Goal: Transaction & Acquisition: Register for event/course

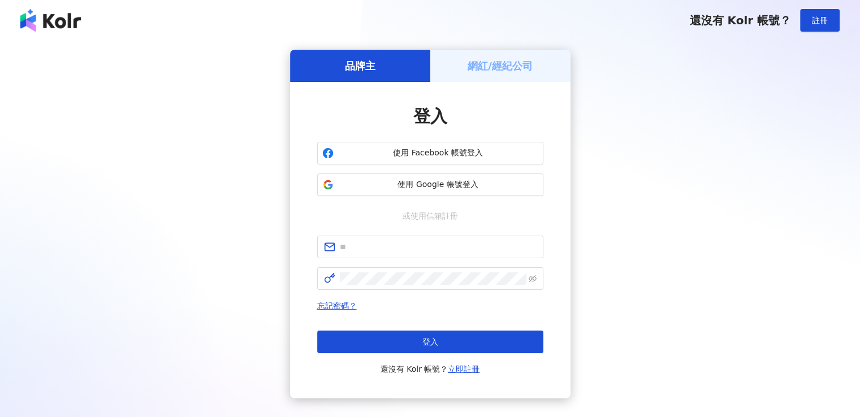
click at [459, 264] on form at bounding box center [430, 263] width 226 height 54
click at [454, 255] on span at bounding box center [430, 247] width 226 height 23
type input "**********"
click at [439, 285] on span at bounding box center [430, 278] width 226 height 23
click button "登入" at bounding box center [430, 342] width 226 height 23
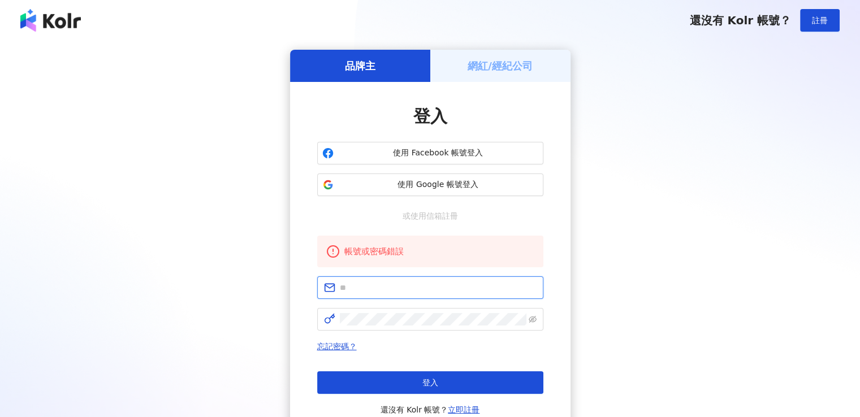
click at [418, 290] on input "text" at bounding box center [438, 287] width 197 height 12
type input "**********"
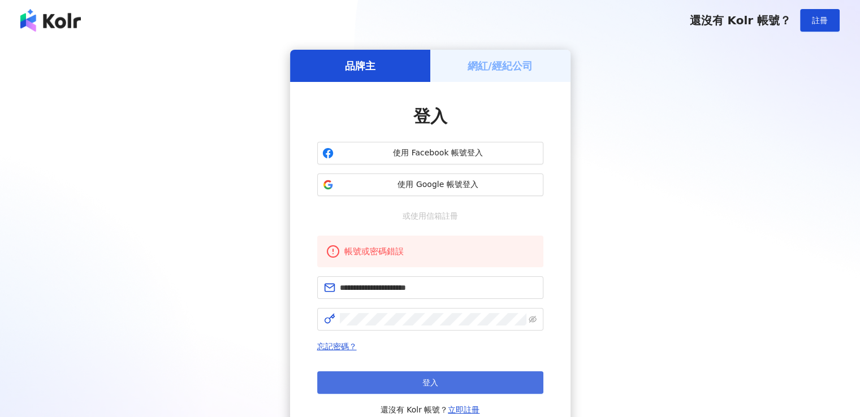
click at [519, 378] on button "登入" at bounding box center [430, 382] width 226 height 23
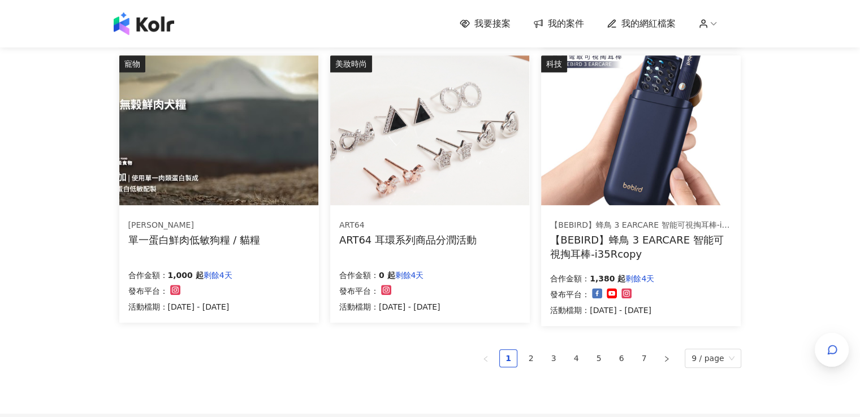
scroll to position [678, 0]
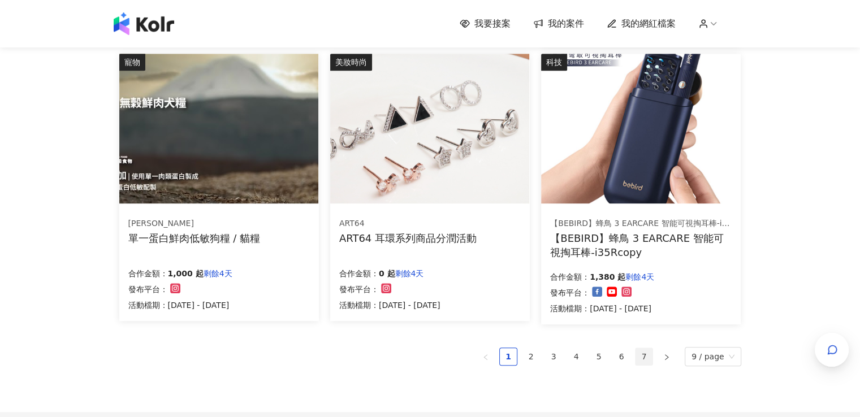
click at [651, 355] on link "7" at bounding box center [643, 356] width 17 height 17
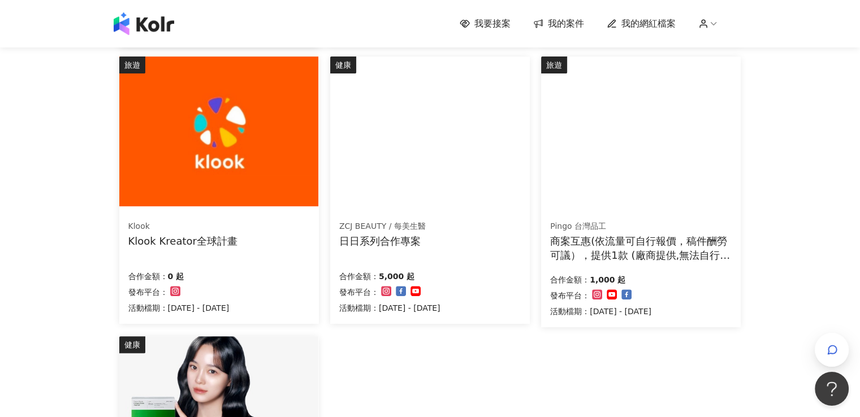
scroll to position [735, 0]
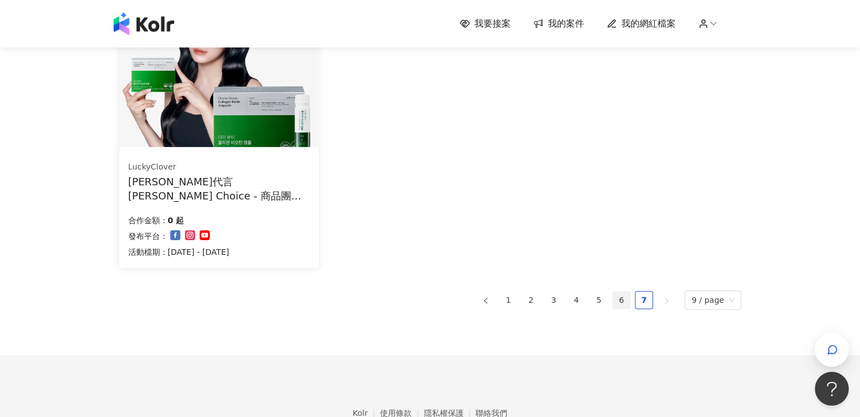
click at [628, 300] on link "6" at bounding box center [621, 300] width 17 height 17
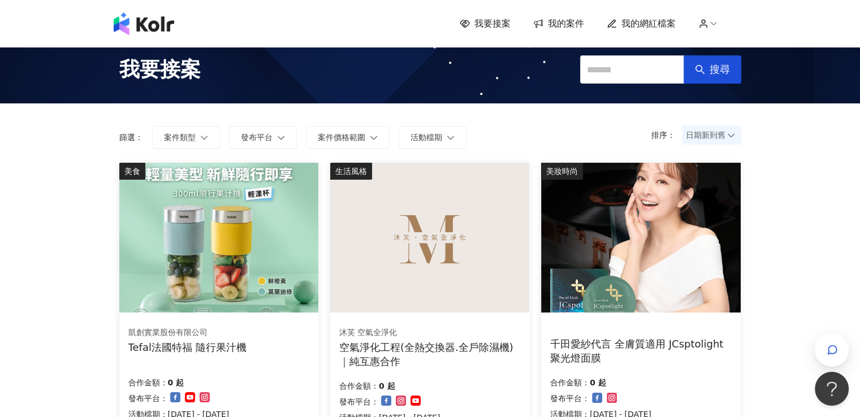
scroll to position [0, 0]
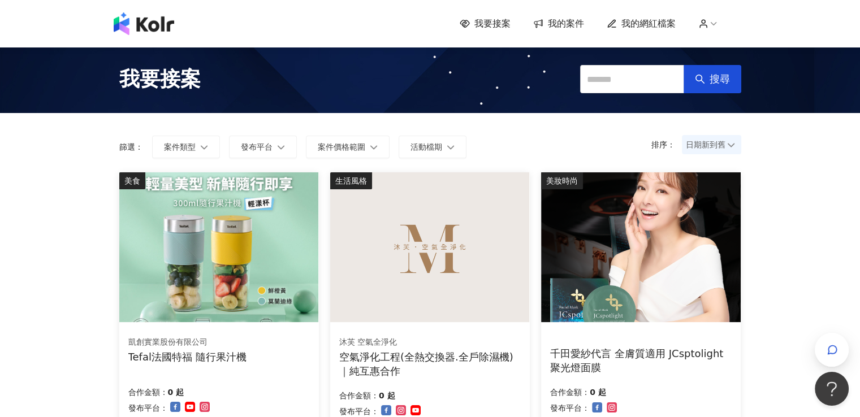
click at [440, 199] on img at bounding box center [429, 247] width 199 height 150
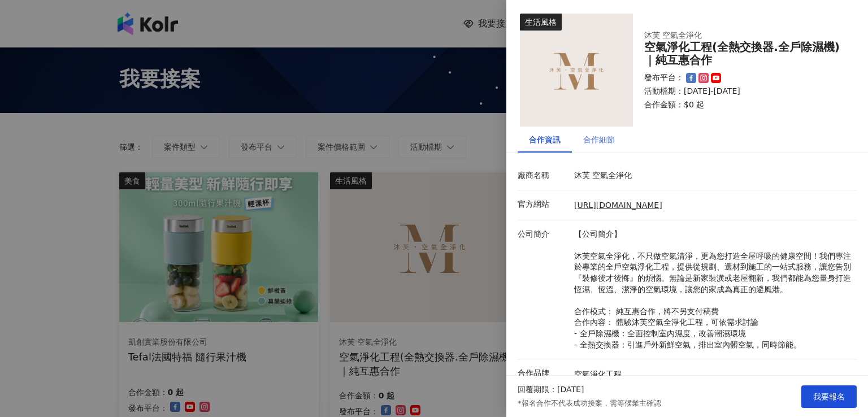
click at [599, 149] on div "合作細節" at bounding box center [599, 140] width 54 height 26
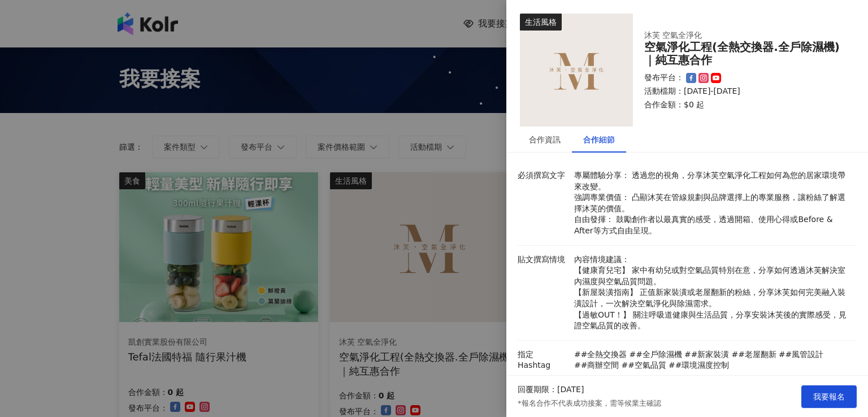
click at [450, 239] on div at bounding box center [434, 208] width 868 height 417
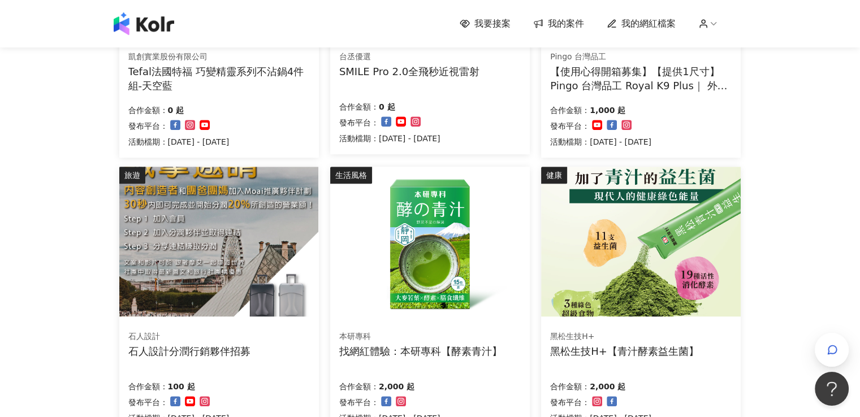
scroll to position [735, 0]
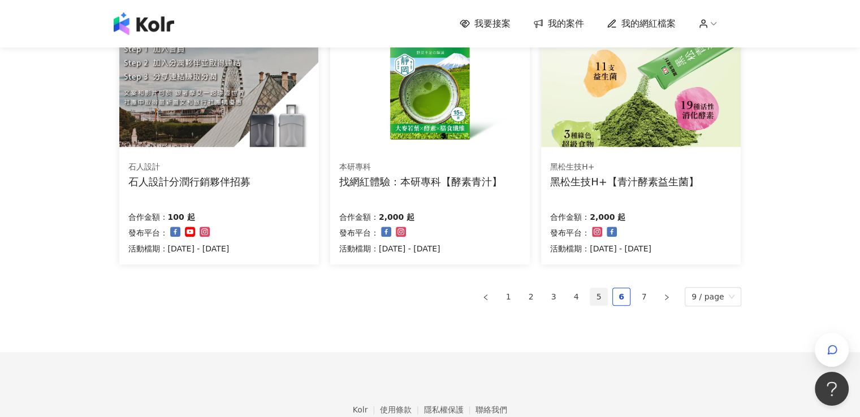
drag, startPoint x: 600, startPoint y: 301, endPoint x: 605, endPoint y: 294, distance: 8.5
click at [600, 303] on link "5" at bounding box center [598, 296] width 17 height 17
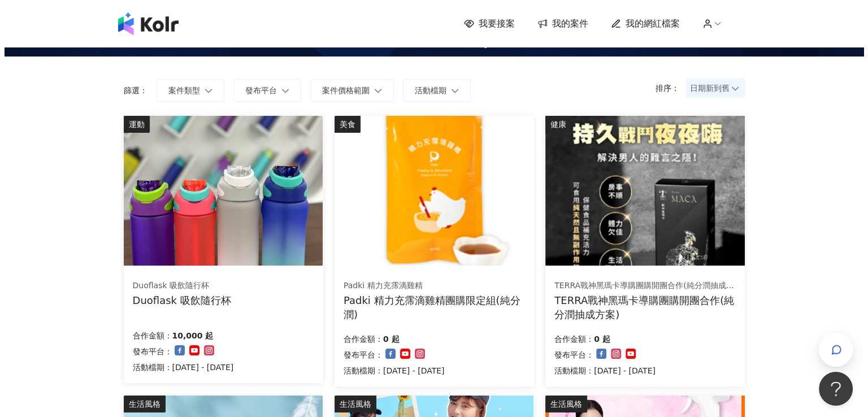
scroll to position [339, 0]
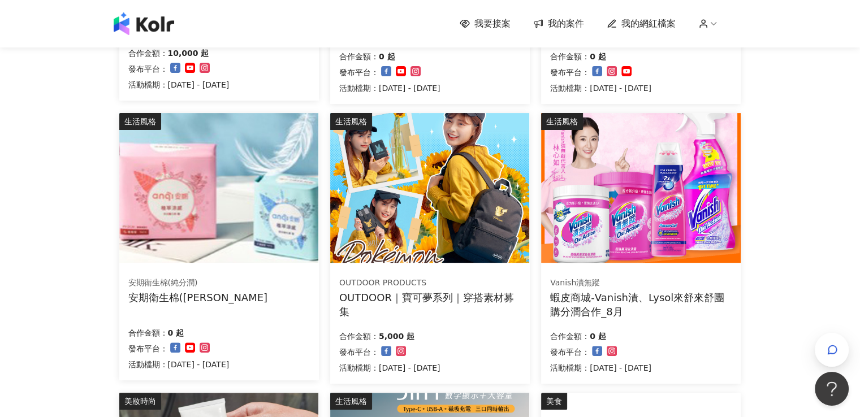
click at [444, 218] on img at bounding box center [429, 188] width 199 height 150
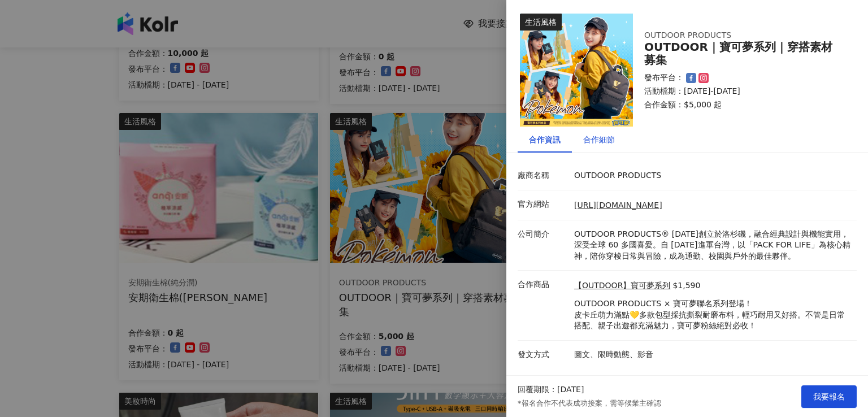
click at [604, 144] on div "合作細節" at bounding box center [599, 139] width 32 height 12
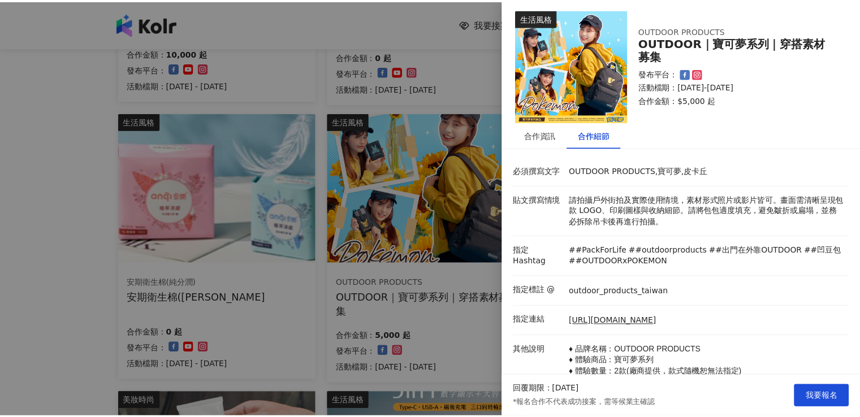
scroll to position [0, 0]
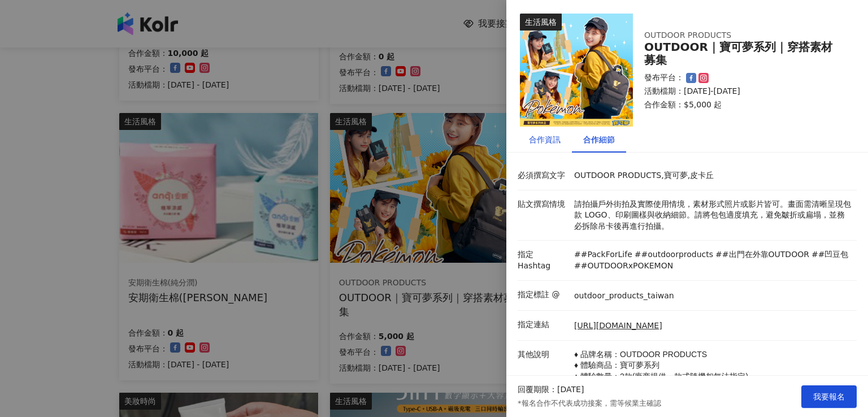
click at [554, 143] on div "合作資訊" at bounding box center [545, 139] width 32 height 12
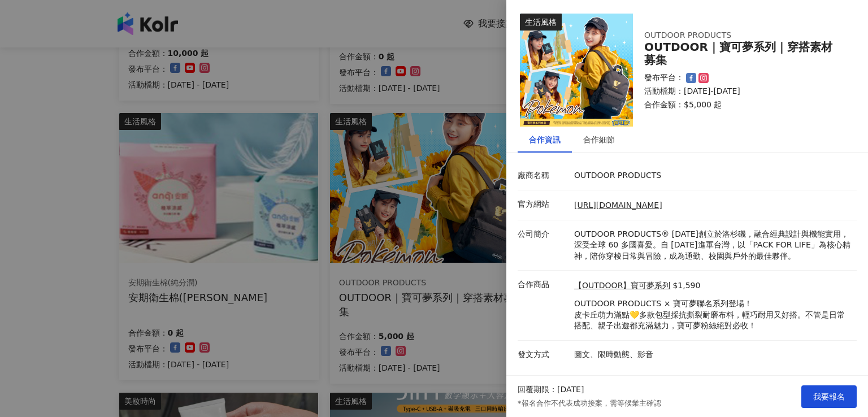
click at [448, 316] on div at bounding box center [434, 208] width 868 height 417
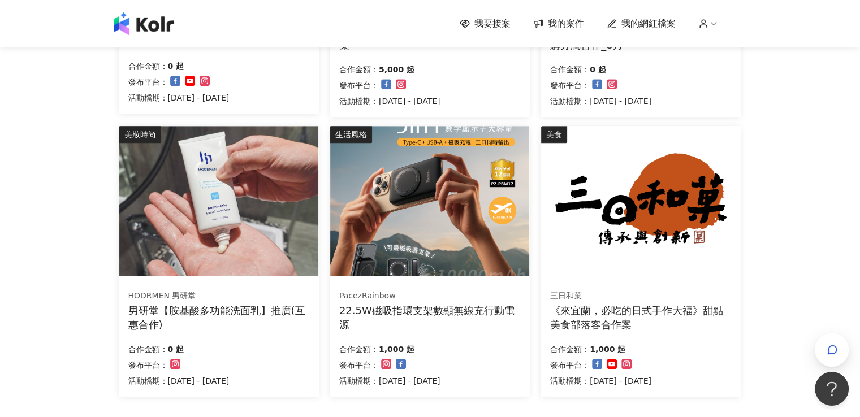
scroll to position [678, 0]
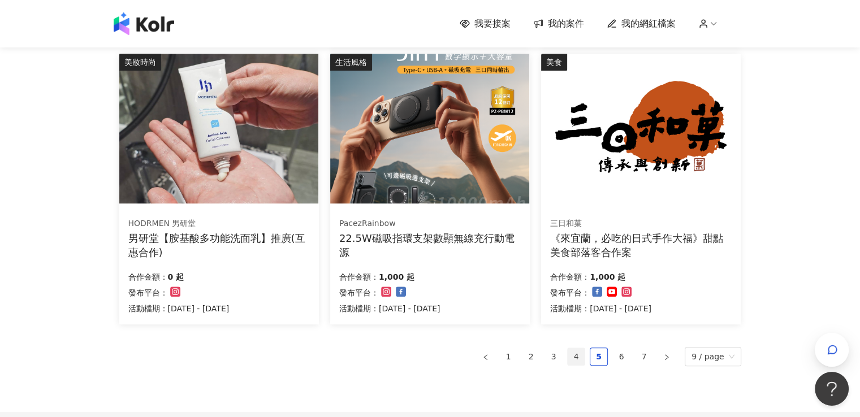
click at [583, 355] on link "4" at bounding box center [575, 356] width 17 height 17
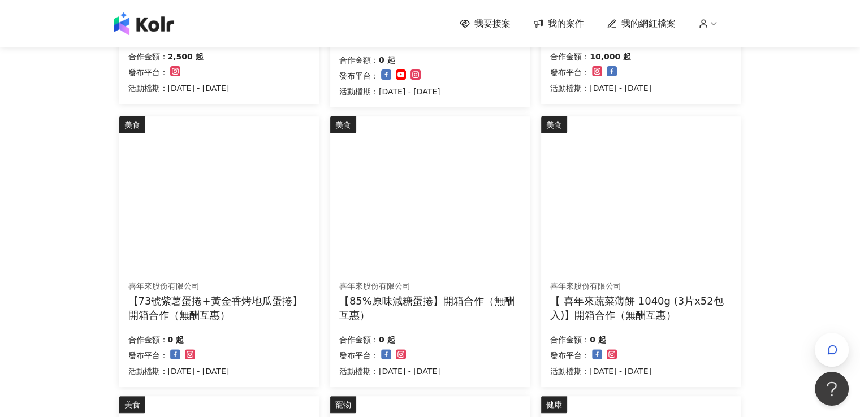
scroll to position [795, 0]
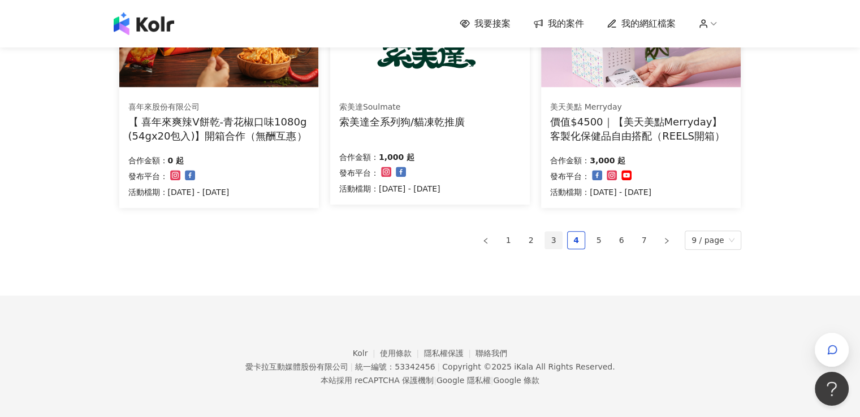
click at [554, 235] on link "3" at bounding box center [553, 240] width 17 height 17
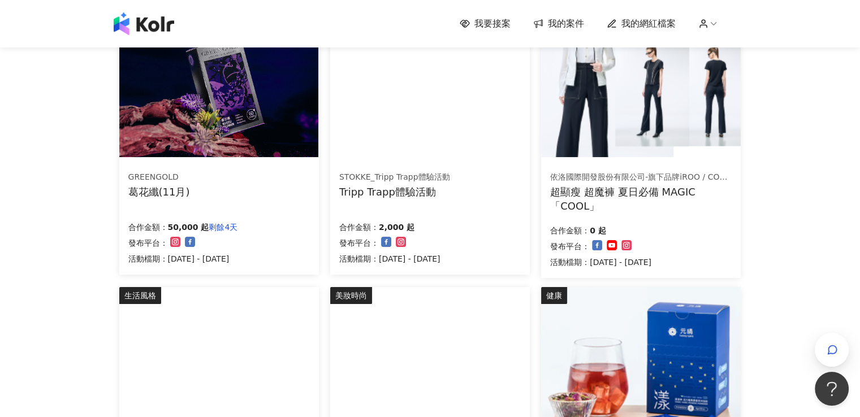
scroll to position [60, 0]
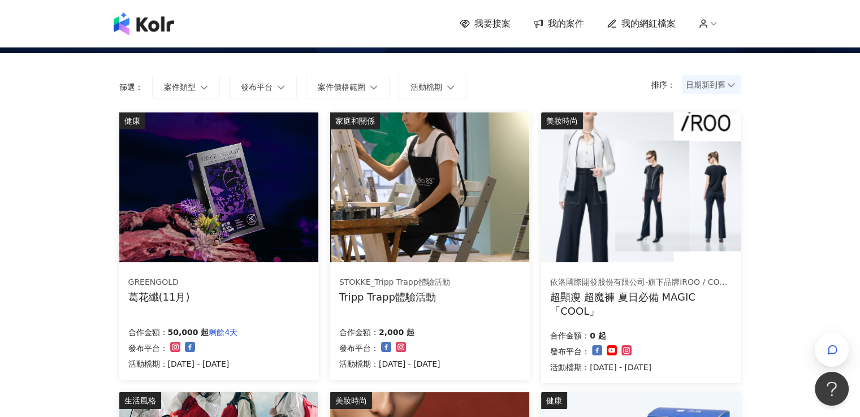
click at [443, 182] on img at bounding box center [429, 187] width 199 height 150
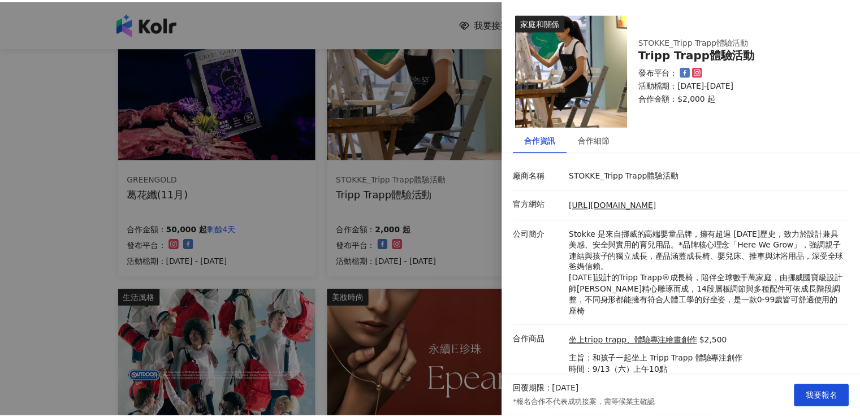
scroll to position [173, 0]
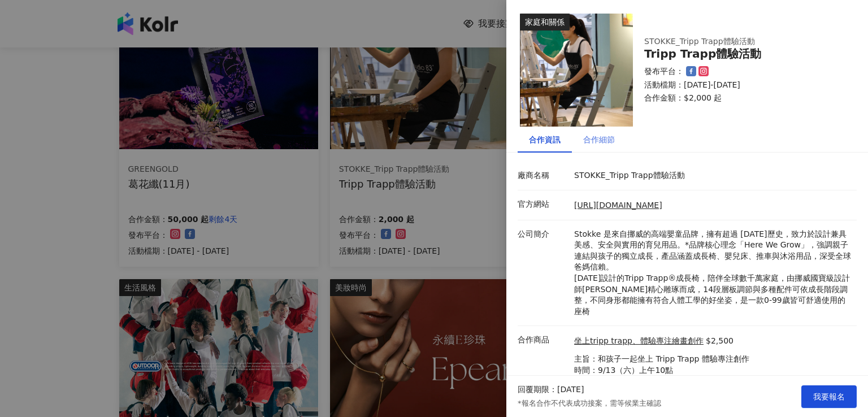
click at [596, 127] on div "合作細節" at bounding box center [599, 140] width 54 height 26
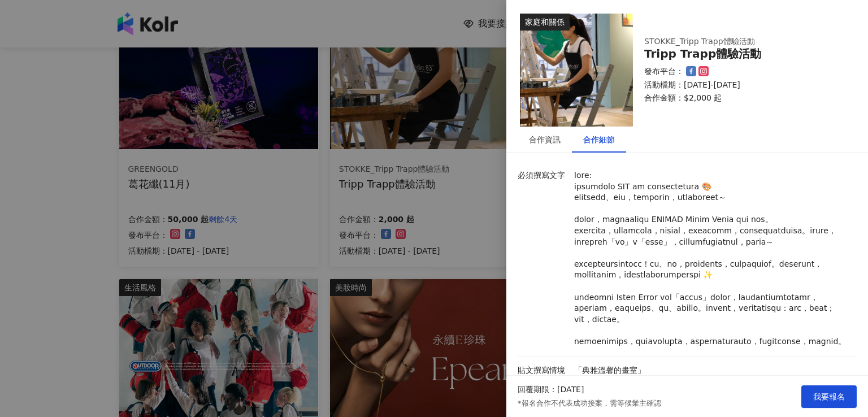
click at [457, 229] on div at bounding box center [434, 208] width 868 height 417
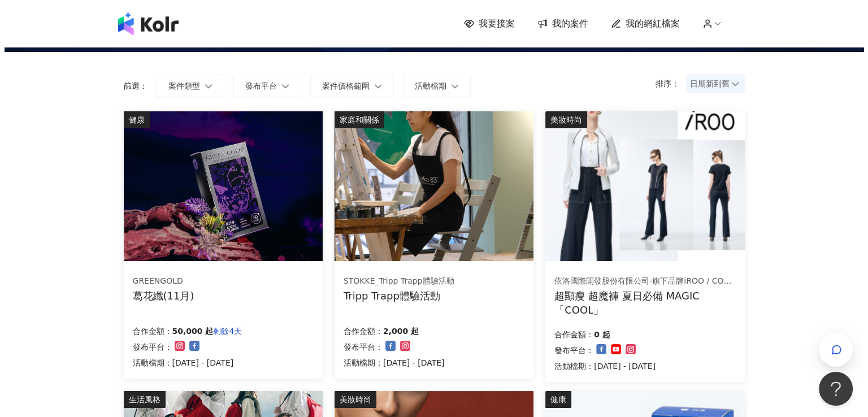
scroll to position [60, 0]
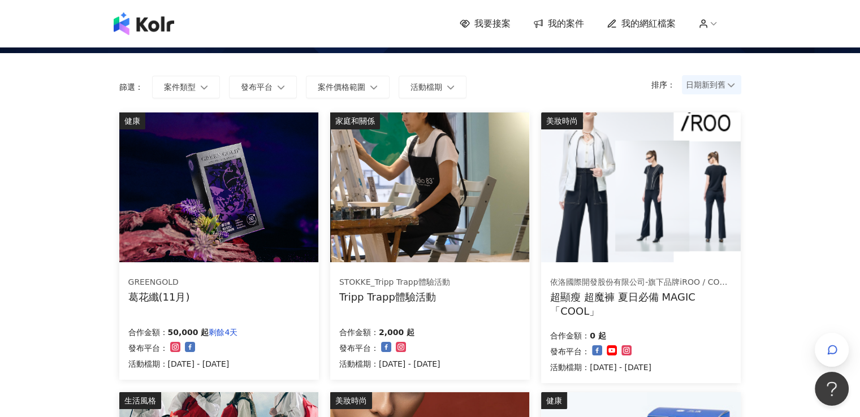
click at [476, 160] on img at bounding box center [429, 187] width 199 height 150
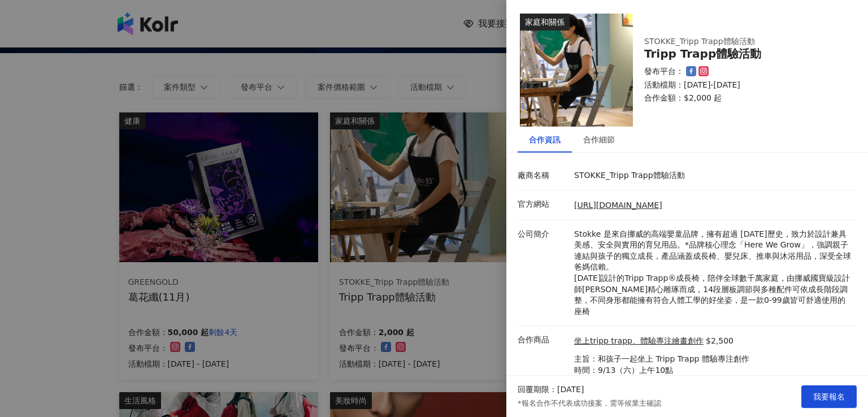
click at [601, 160] on div "合作資訊 合作細節 廠商名稱 STOKKE_Tripp Trapp體驗活動 官方網站 [URL][DOMAIN_NAME] 公司簡介 Stokke 是來自挪威…" at bounding box center [687, 281] width 362 height 309
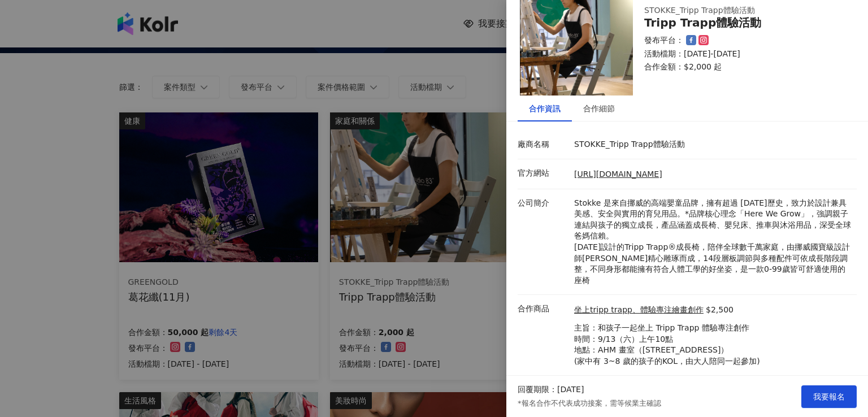
scroll to position [47, 0]
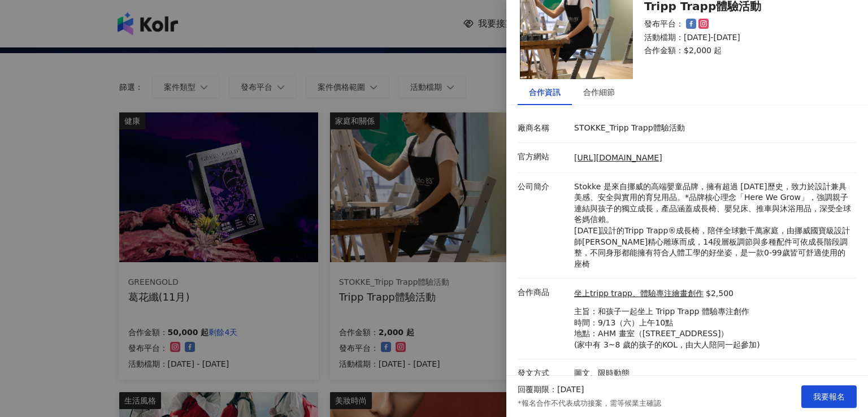
click at [439, 267] on div at bounding box center [434, 208] width 868 height 417
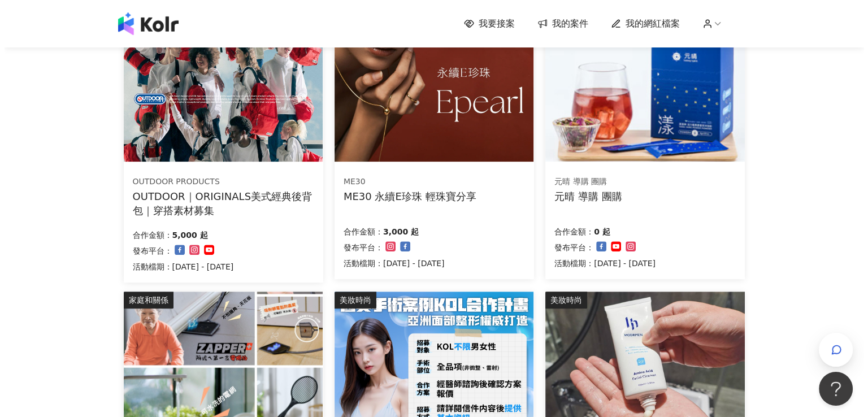
scroll to position [512, 0]
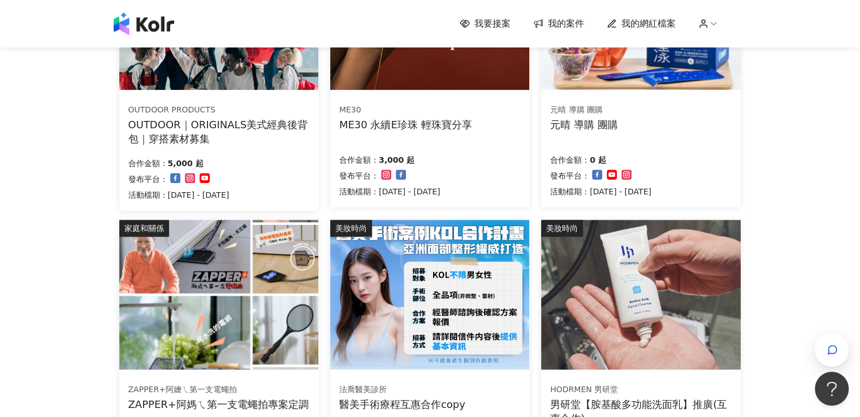
click at [448, 85] on img at bounding box center [429, 15] width 199 height 150
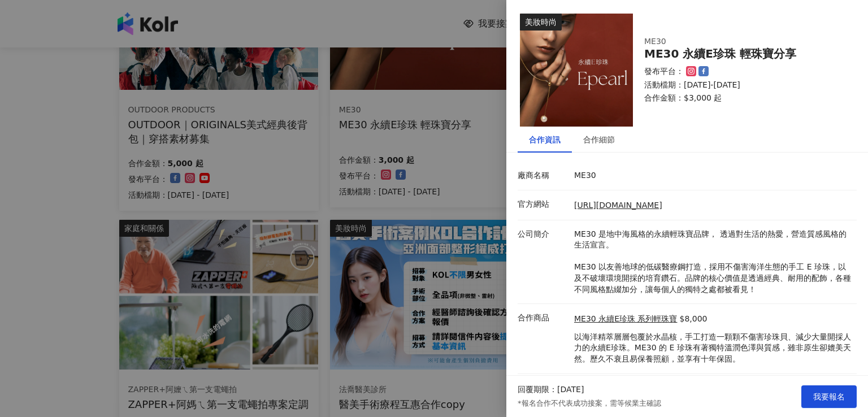
click at [583, 166] on li "廠商名稱 ME30" at bounding box center [687, 176] width 339 height 29
click at [597, 154] on div "合作資訊 合作細節 廠商名稱 ME30 官方網站 [URL][DOMAIN_NAME] 公司簡介 ME30 是地中海風格的永續輕珠寶品牌， 透過對生活的熱愛，…" at bounding box center [687, 264] width 362 height 275
click at [599, 138] on div "合作細節" at bounding box center [599, 139] width 32 height 12
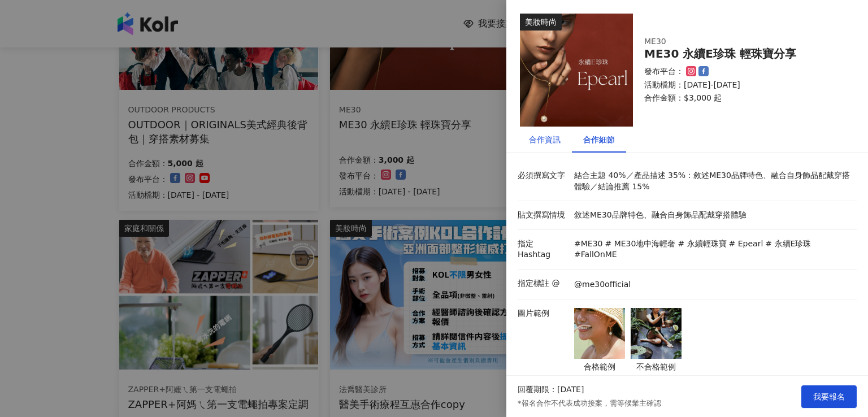
click at [540, 135] on div "合作資訊" at bounding box center [545, 139] width 32 height 12
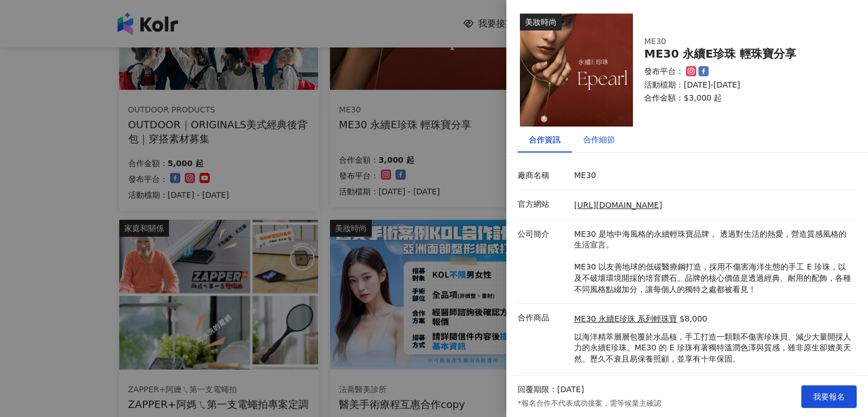
click at [591, 144] on div "合作細節" at bounding box center [599, 139] width 32 height 12
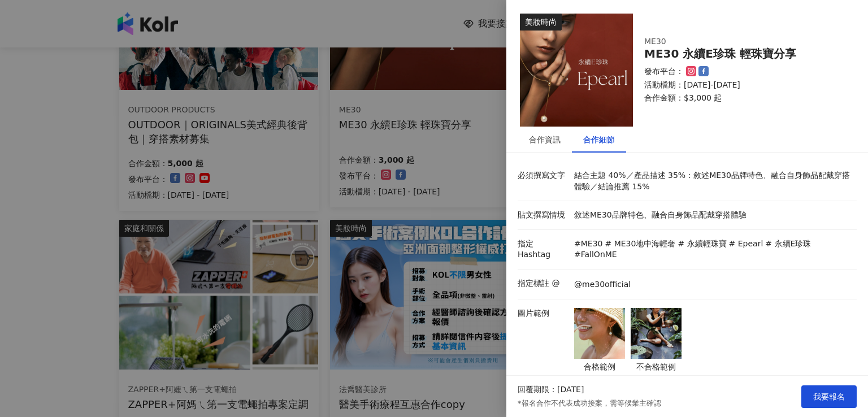
click at [615, 318] on img at bounding box center [599, 333] width 51 height 51
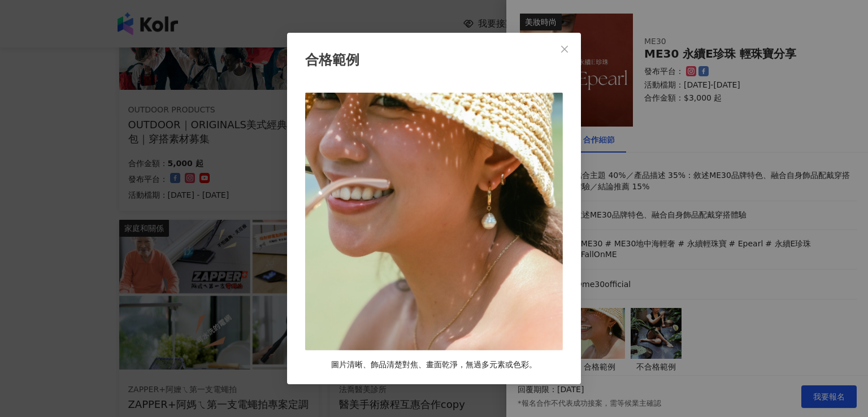
click at [745, 279] on div "合格範例 圖片清晰、飾品清楚對焦、畫面乾淨，無過多元素或色彩。" at bounding box center [434, 208] width 868 height 417
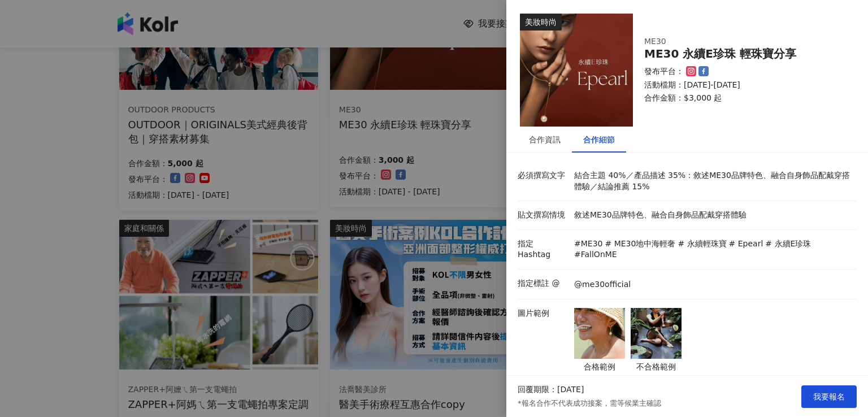
click at [658, 313] on img at bounding box center [656, 333] width 51 height 51
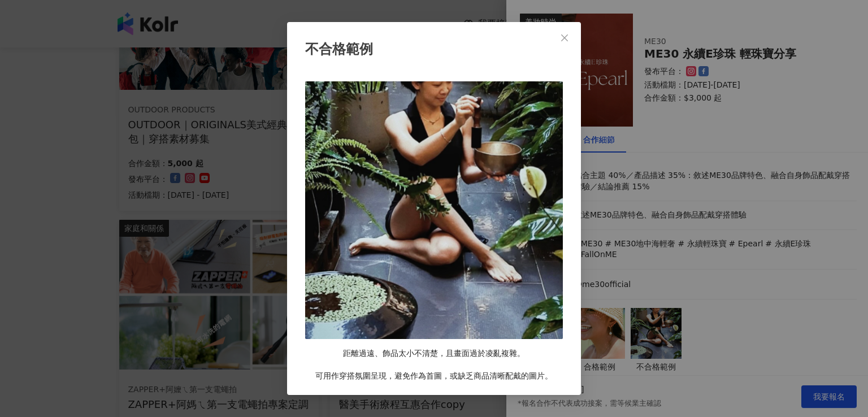
click at [679, 207] on div "不合格範例 距離過遠、飾品太小不清楚，且畫面過於凌亂複雜。 可用作穿搭氛圍呈現，避免作為首圖，或缺乏商品清晰配戴的圖片。" at bounding box center [434, 208] width 868 height 417
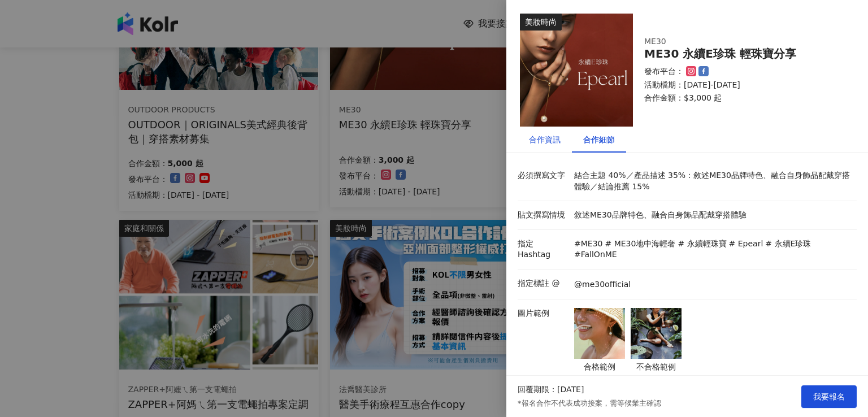
click at [545, 145] on div "合作資訊" at bounding box center [545, 139] width 32 height 12
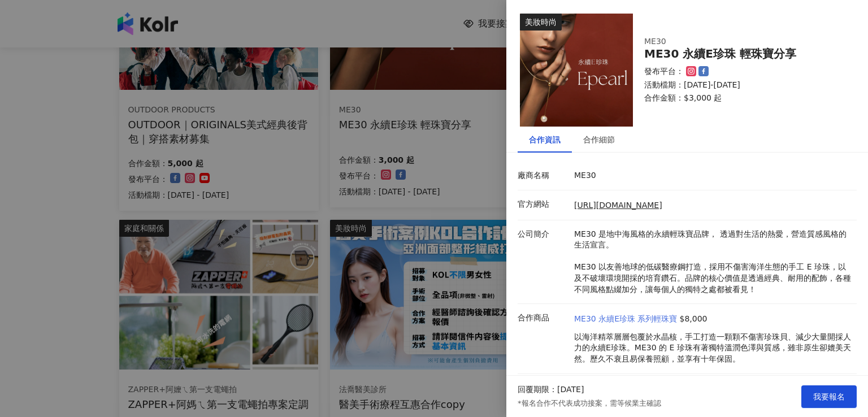
scroll to position [25, 0]
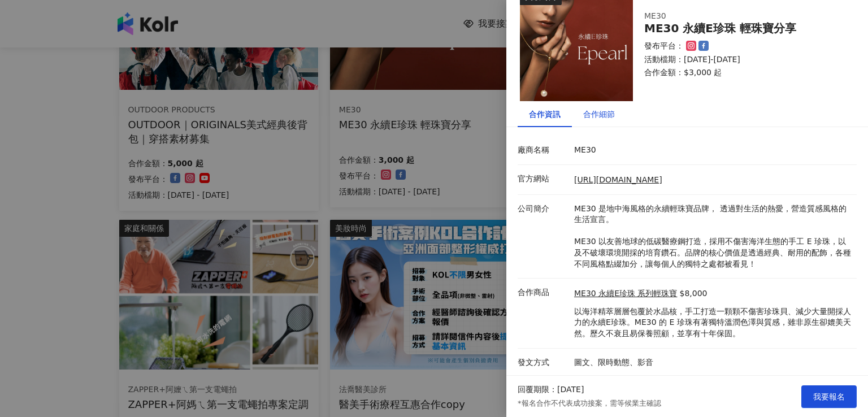
click at [592, 111] on div "合作細節" at bounding box center [599, 114] width 32 height 12
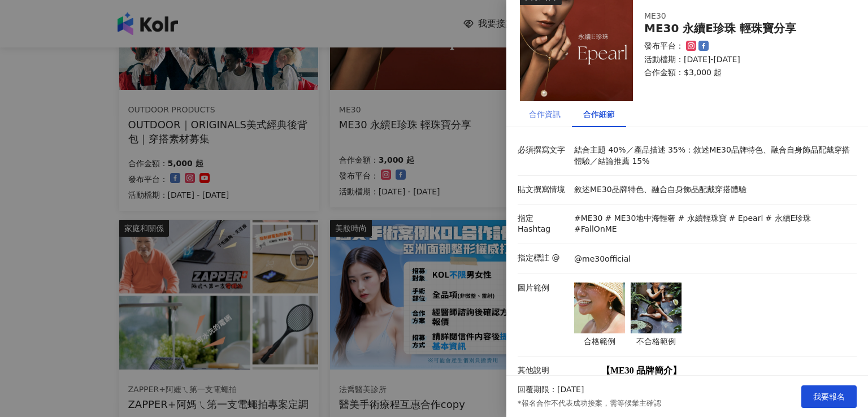
click at [560, 121] on div "合作資訊" at bounding box center [545, 114] width 54 height 26
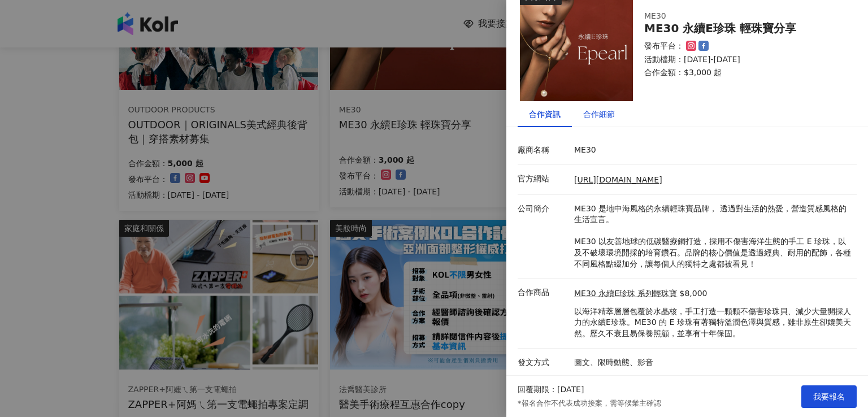
click at [602, 111] on div "合作細節" at bounding box center [599, 114] width 32 height 12
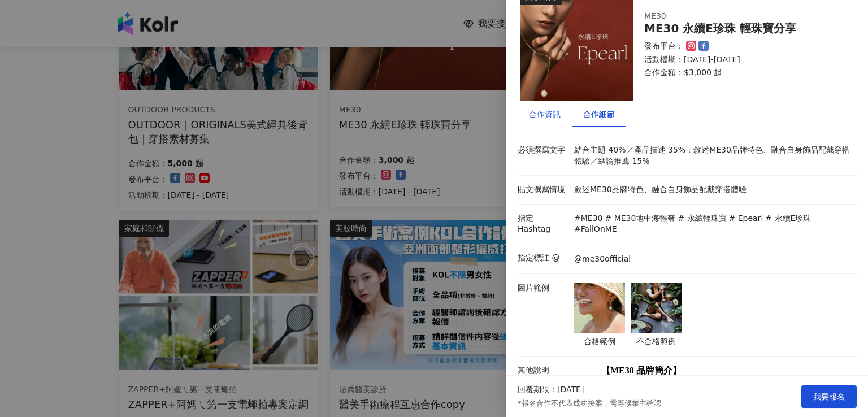
click at [529, 115] on div "合作資訊" at bounding box center [545, 114] width 32 height 12
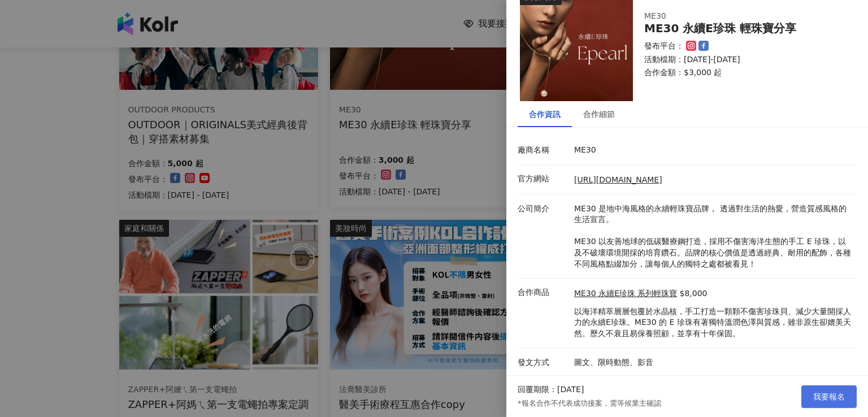
click at [836, 400] on span "我要報名" at bounding box center [829, 396] width 32 height 9
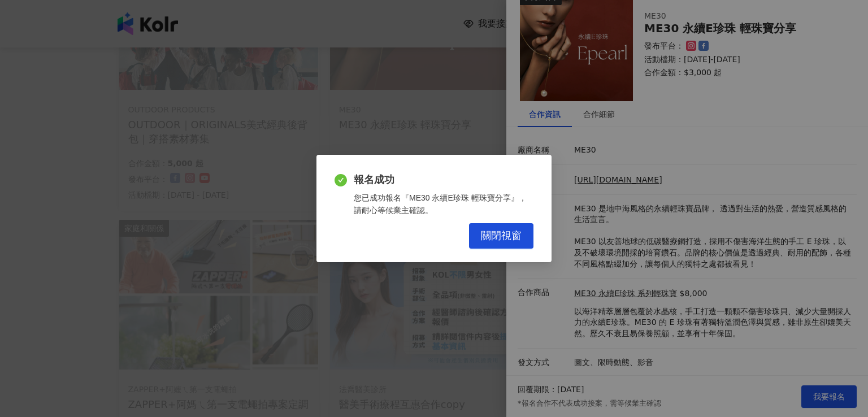
click at [374, 167] on div "報名成功 您已成功報名『ME30 永續E珍珠 輕珠寶分享』，請耐心等候業主確認。 關閉視窗" at bounding box center [433, 208] width 235 height 107
click at [490, 235] on span "關閉視窗" at bounding box center [501, 236] width 41 height 12
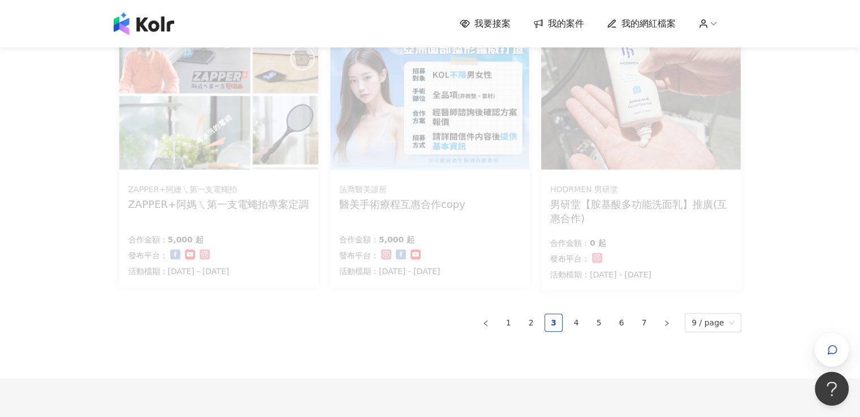
scroll to position [798, 0]
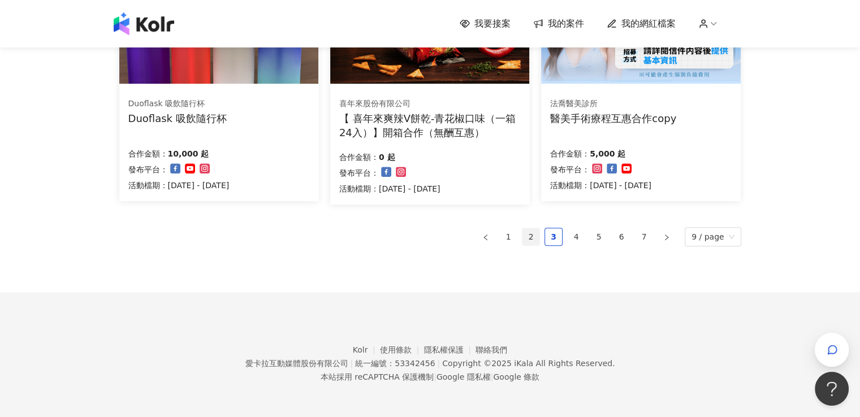
click at [538, 235] on link "2" at bounding box center [530, 236] width 17 height 17
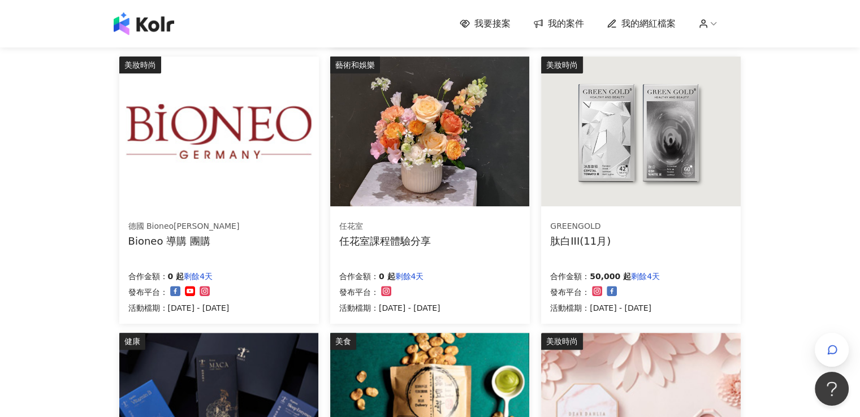
scroll to position [678, 0]
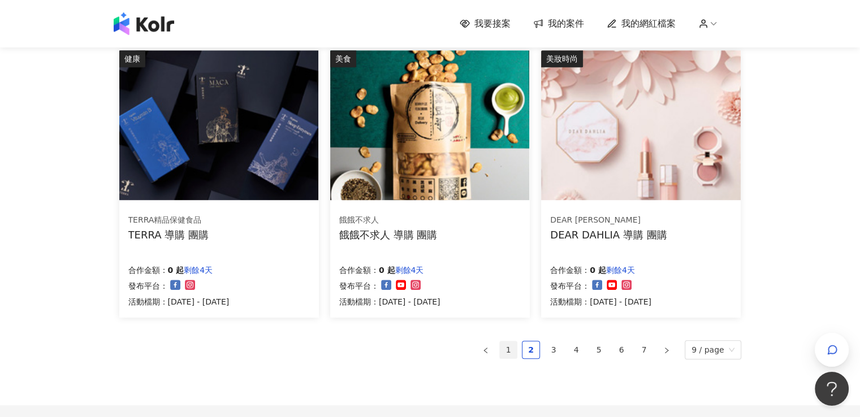
click at [513, 353] on link "1" at bounding box center [508, 349] width 17 height 17
